Goal: Ask a question

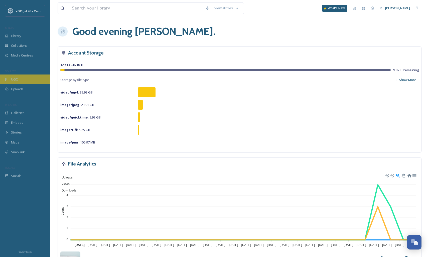
click at [21, 81] on div "UGC" at bounding box center [25, 80] width 50 height 10
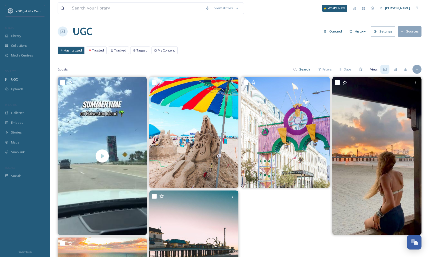
click at [76, 51] on span "Hashtagged" at bounding box center [73, 50] width 18 height 5
click at [337, 31] on button "Queued" at bounding box center [332, 32] width 23 height 10
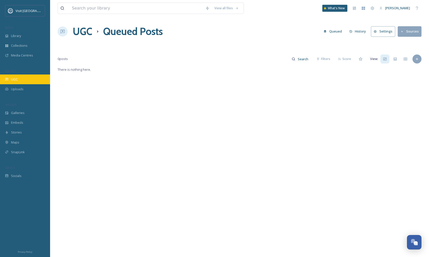
click at [23, 80] on div "UGC" at bounding box center [25, 80] width 50 height 10
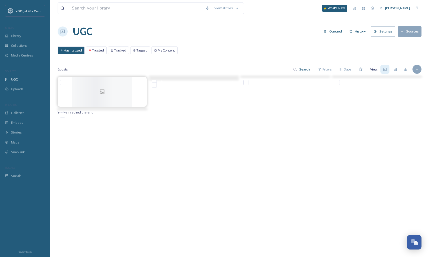
click at [382, 34] on button "Settings" at bounding box center [383, 31] width 24 height 10
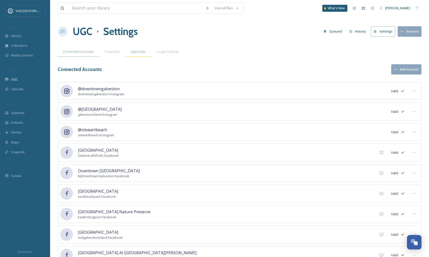
click at [134, 53] on span "Approvals" at bounding box center [138, 51] width 15 height 5
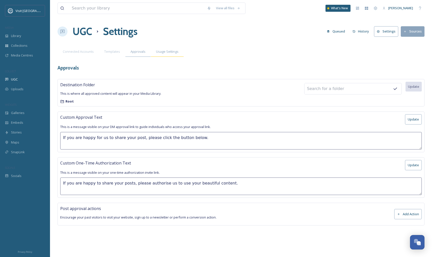
click at [166, 51] on span "Usage Settings" at bounding box center [167, 51] width 23 height 5
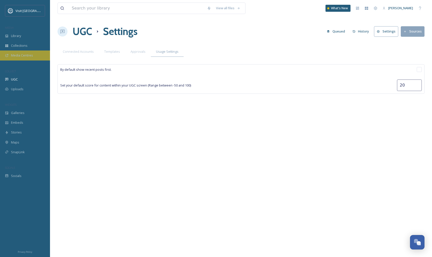
click at [39, 56] on div "Media Centres" at bounding box center [25, 56] width 50 height 10
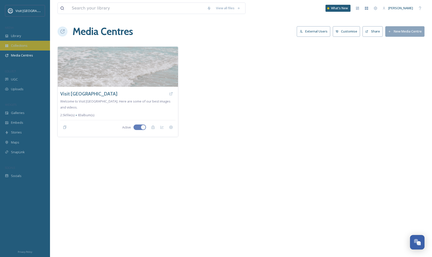
click at [30, 47] on div "Collections" at bounding box center [25, 46] width 50 height 10
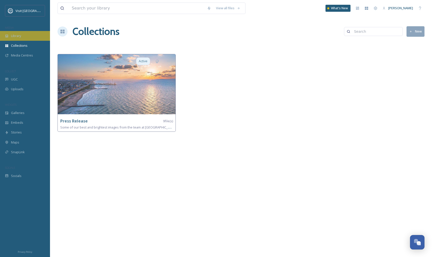
click at [28, 37] on div "Library" at bounding box center [25, 36] width 50 height 10
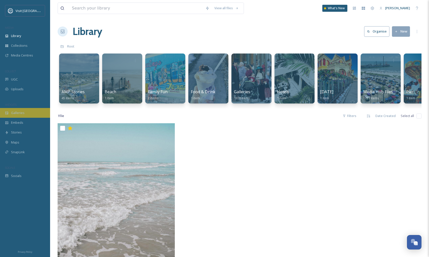
click at [18, 112] on span "Galleries" at bounding box center [18, 113] width 14 height 5
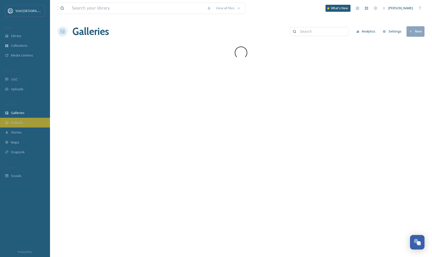
click at [19, 125] on div "Embeds" at bounding box center [25, 123] width 50 height 10
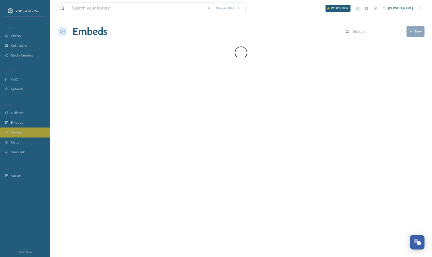
click at [19, 135] on div "Stories" at bounding box center [25, 133] width 50 height 10
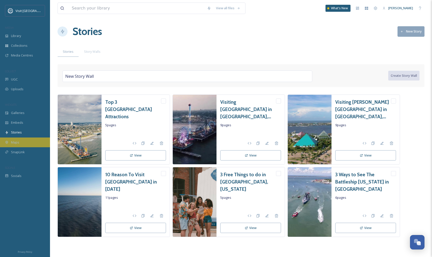
click at [19, 142] on span "Maps" at bounding box center [15, 142] width 8 height 5
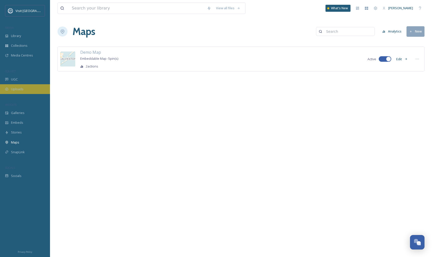
click at [25, 90] on div "Uploads" at bounding box center [25, 89] width 50 height 10
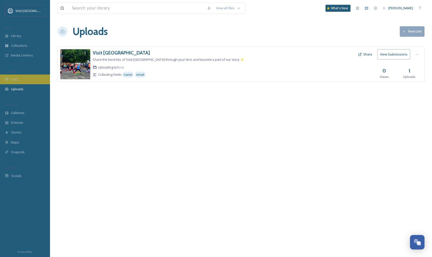
click at [19, 76] on div "UGC" at bounding box center [25, 80] width 50 height 10
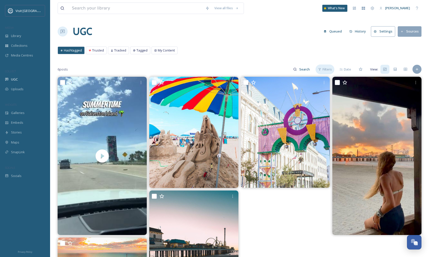
click at [326, 71] on span "Filters" at bounding box center [326, 69] width 9 height 5
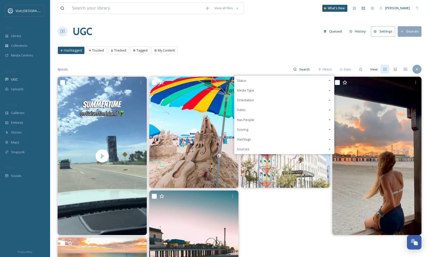
click at [276, 139] on div "Hashtags" at bounding box center [284, 140] width 100 height 10
click at [329, 140] on icon at bounding box center [329, 140] width 4 height 4
click at [356, 40] on div "View all files What's New [PERSON_NAME] UGC Queued History Settings Sources Has…" at bounding box center [239, 167] width 379 height 334
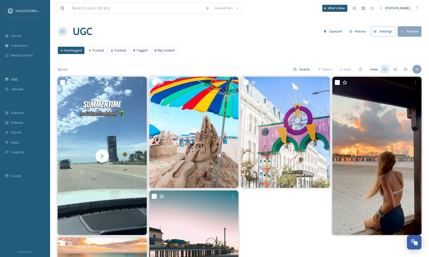
click at [383, 30] on button "Settings" at bounding box center [383, 31] width 24 height 10
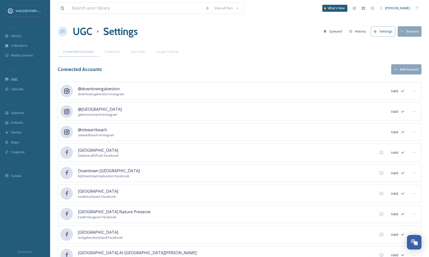
click at [354, 34] on button "History" at bounding box center [358, 32] width 22 height 10
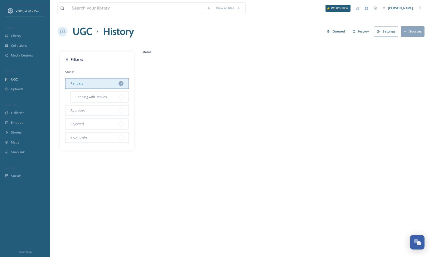
click at [338, 34] on button "Queued" at bounding box center [336, 32] width 23 height 10
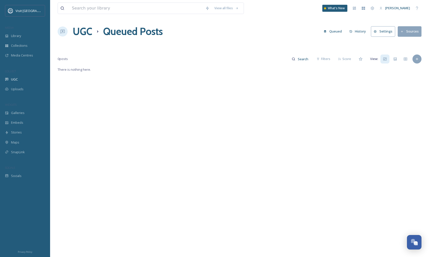
click at [332, 29] on button "Queued" at bounding box center [332, 32] width 23 height 10
click at [387, 33] on button "Settings" at bounding box center [383, 31] width 24 height 10
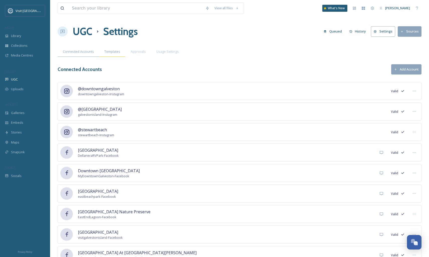
click at [117, 54] on span "Templates" at bounding box center [112, 51] width 16 height 5
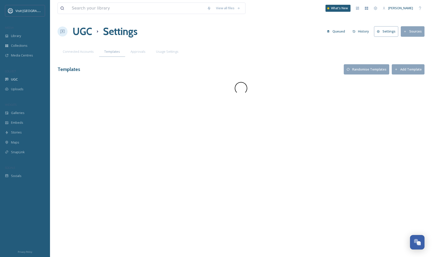
click at [149, 53] on div "Approvals" at bounding box center [138, 52] width 26 height 10
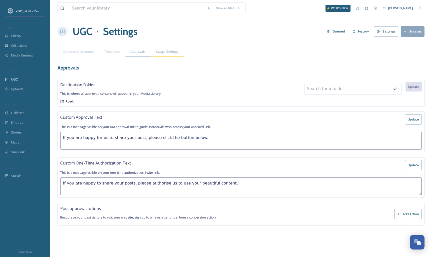
click at [165, 53] on span "Usage Settings" at bounding box center [167, 51] width 23 height 5
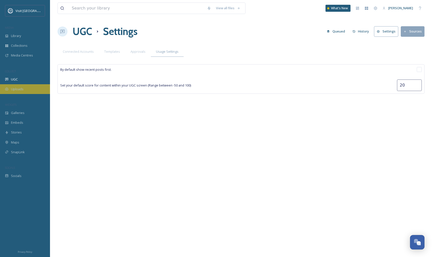
click at [25, 90] on div "Uploads" at bounding box center [25, 89] width 50 height 10
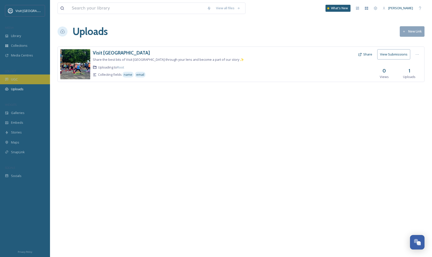
click at [15, 79] on span "UGC" at bounding box center [14, 79] width 7 height 5
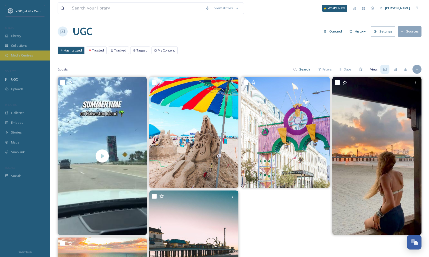
click at [27, 58] on div "Media Centres" at bounding box center [25, 56] width 50 height 10
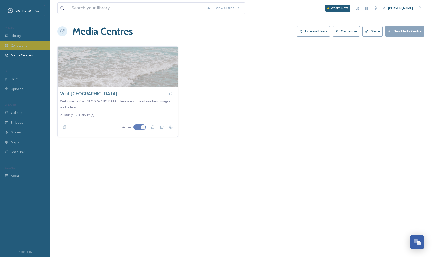
click at [30, 50] on div "Collections" at bounding box center [25, 46] width 50 height 10
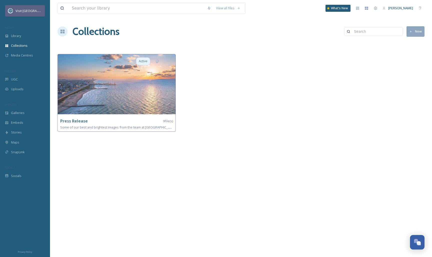
click at [22, 10] on span "Visit [GEOGRAPHIC_DATA]" at bounding box center [35, 10] width 39 height 5
click at [14, 35] on span "Library" at bounding box center [16, 36] width 10 height 5
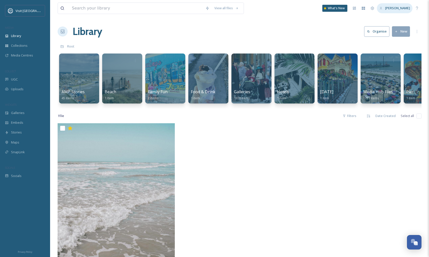
click at [405, 6] on span "[PERSON_NAME]" at bounding box center [397, 8] width 25 height 5
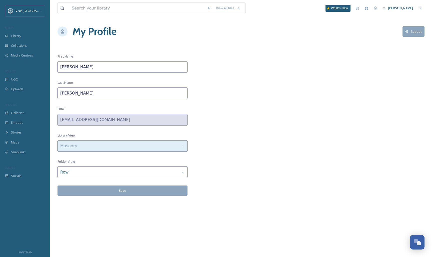
click at [164, 149] on div "Masonry" at bounding box center [123, 146] width 130 height 12
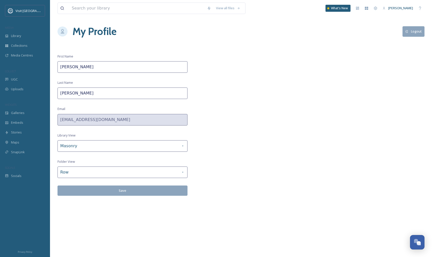
click at [265, 146] on div "View all files What's New [PERSON_NAME] My Profile Logout First Name [PERSON_NA…" at bounding box center [241, 128] width 382 height 257
click at [377, 9] on icon at bounding box center [376, 8] width 4 height 4
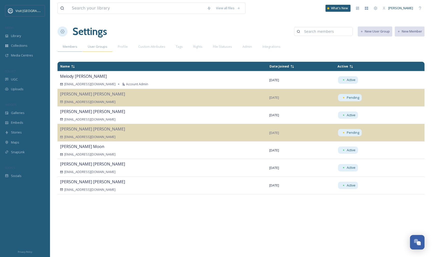
click at [105, 48] on span "User Groups" at bounding box center [98, 46] width 20 height 5
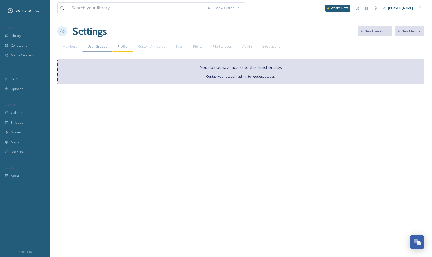
click at [116, 49] on div "Profile" at bounding box center [123, 47] width 21 height 10
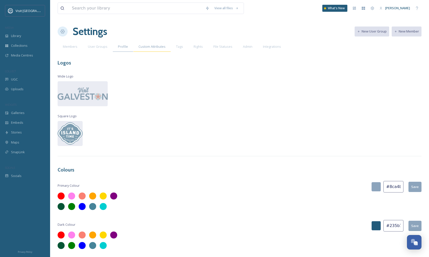
click at [133, 49] on div "Custom Attributes" at bounding box center [152, 47] width 38 height 10
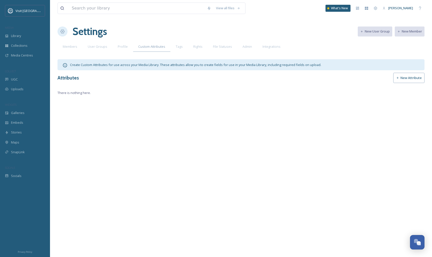
click at [410, 82] on button "New Attribute" at bounding box center [409, 78] width 31 height 10
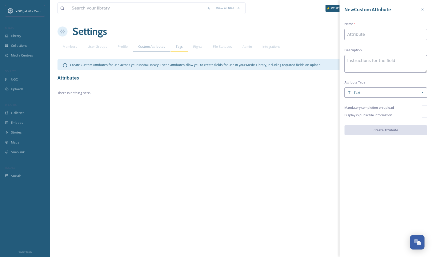
click at [176, 46] on span "Tags" at bounding box center [179, 46] width 7 height 5
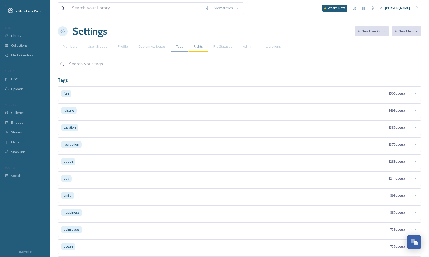
click at [202, 45] on div "Rights" at bounding box center [198, 47] width 20 height 10
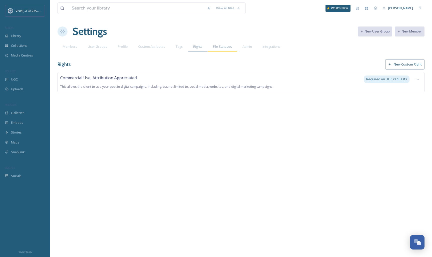
click at [231, 48] on div "File Statuses" at bounding box center [223, 47] width 30 height 10
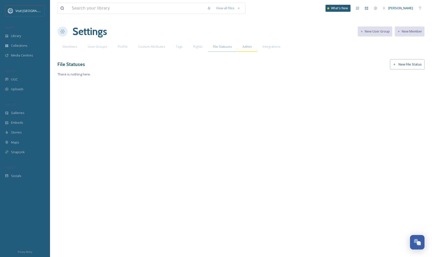
click at [250, 48] on span "Admin" at bounding box center [248, 46] width 10 height 5
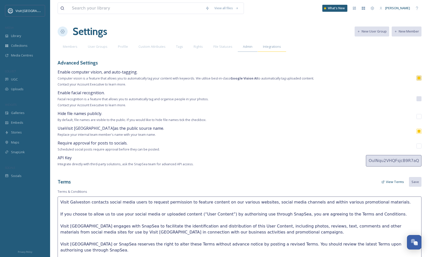
click at [273, 45] on span "Integrations" at bounding box center [272, 46] width 18 height 5
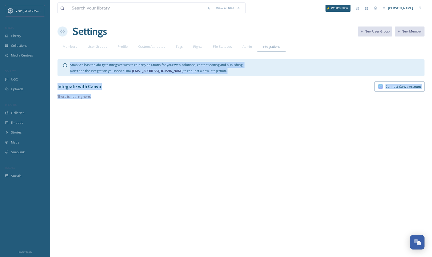
drag, startPoint x: 432, startPoint y: 62, endPoint x: 432, endPoint y: 146, distance: 84.3
click at [432, 146] on div "View all files What's New [PERSON_NAME] Settings New User Group New Member Memb…" at bounding box center [241, 128] width 382 height 257
click at [351, 134] on div "View all files What's New [PERSON_NAME] Settings New User Group New Member Memb…" at bounding box center [241, 128] width 382 height 257
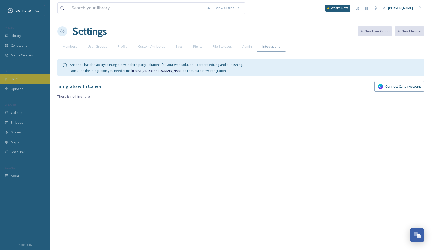
click at [28, 79] on div "UGC" at bounding box center [25, 80] width 50 height 10
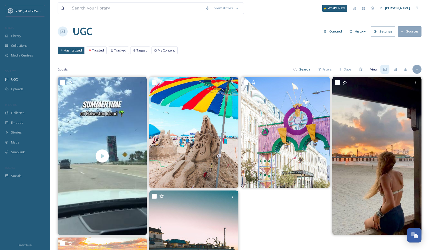
click at [73, 51] on span "Hashtagged" at bounding box center [73, 50] width 18 height 5
click at [100, 52] on span "Trusted" at bounding box center [98, 50] width 12 height 5
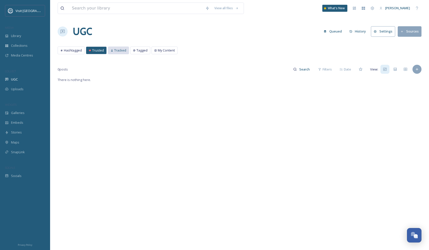
click at [115, 53] on div "Tracked" at bounding box center [118, 50] width 21 height 7
click at [418, 238] on div "Open Chat" at bounding box center [414, 235] width 15 height 9
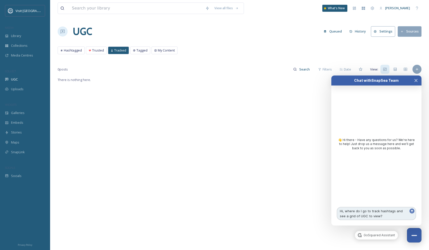
type textarea "Hi, where do I go to track hashtags and see a grid of UGC to view?\"
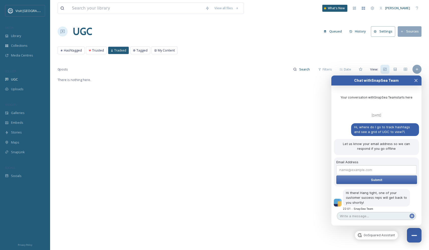
scroll to position [6, 0]
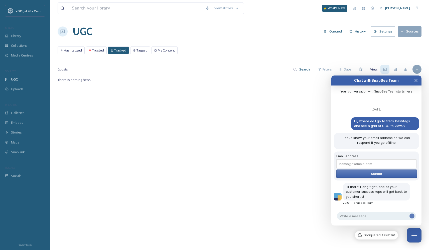
click at [399, 119] on span "Hi, where do I go to track hashtags and see a grid of UGC to view?\" at bounding box center [382, 123] width 57 height 9
click at [409, 126] on div "Hi, where do I go to track hashtags and see a grid of UGC to view?\" at bounding box center [385, 123] width 68 height 13
click at [406, 126] on div "Hi, where do I go to track hashtags and see a grid of UGC to view?\" at bounding box center [385, 123] width 68 height 13
click at [373, 167] on input "Email Address" at bounding box center [376, 163] width 80 height 9
type input "[EMAIL_ADDRESS][DOMAIN_NAME]"
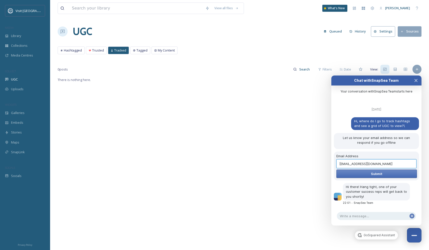
click at [371, 174] on span "Submit" at bounding box center [377, 174] width 12 height 4
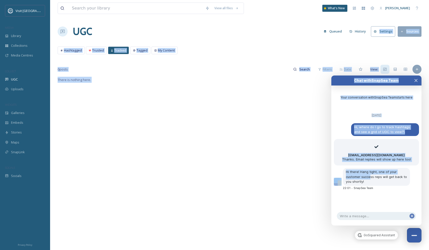
drag, startPoint x: 371, startPoint y: 174, endPoint x: 369, endPoint y: 33, distance: 141.1
click at [369, 33] on body "Visit Galveston MEDIA Library Collections Media Centres COLLECT UGC Uploads WID…" at bounding box center [214, 163] width 429 height 327
click at [356, 8] on icon at bounding box center [354, 8] width 3 height 3
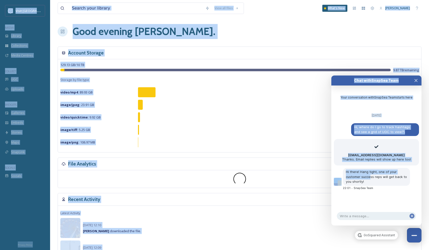
click at [295, 34] on div "Good evening [PERSON_NAME] ." at bounding box center [240, 31] width 364 height 15
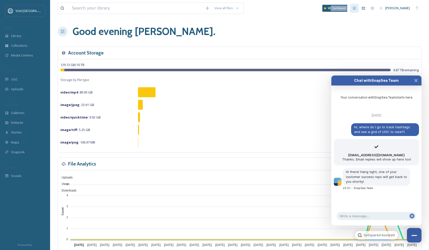
click at [354, 8] on icon at bounding box center [354, 8] width 3 height 3
click at [333, 8] on div "What's New" at bounding box center [334, 8] width 25 height 7
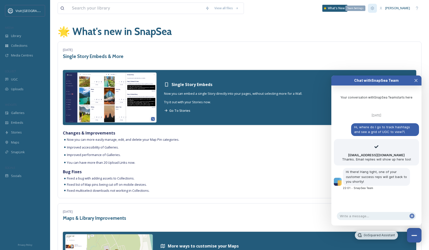
click at [374, 10] on icon at bounding box center [372, 8] width 4 height 4
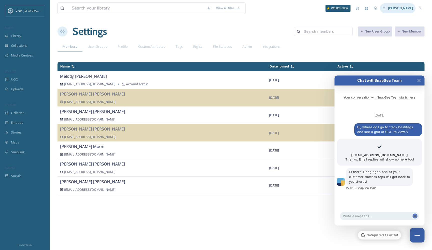
click at [392, 10] on span "[PERSON_NAME]" at bounding box center [401, 8] width 25 height 5
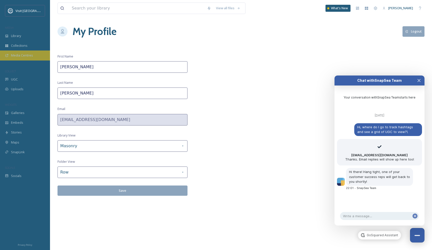
click at [37, 52] on div "Media Centres" at bounding box center [25, 56] width 50 height 10
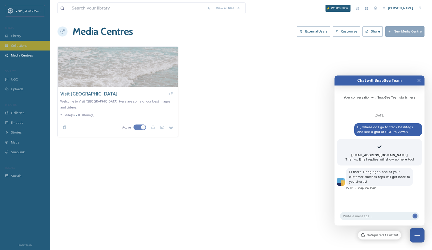
click at [34, 42] on div "Collections" at bounding box center [25, 46] width 50 height 10
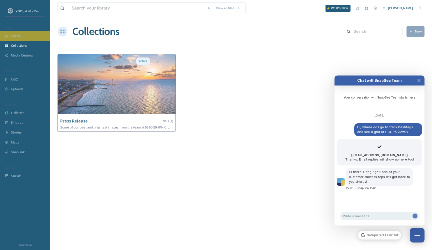
click at [32, 34] on div "Library" at bounding box center [25, 36] width 50 height 10
